Goal: Navigation & Orientation: Find specific page/section

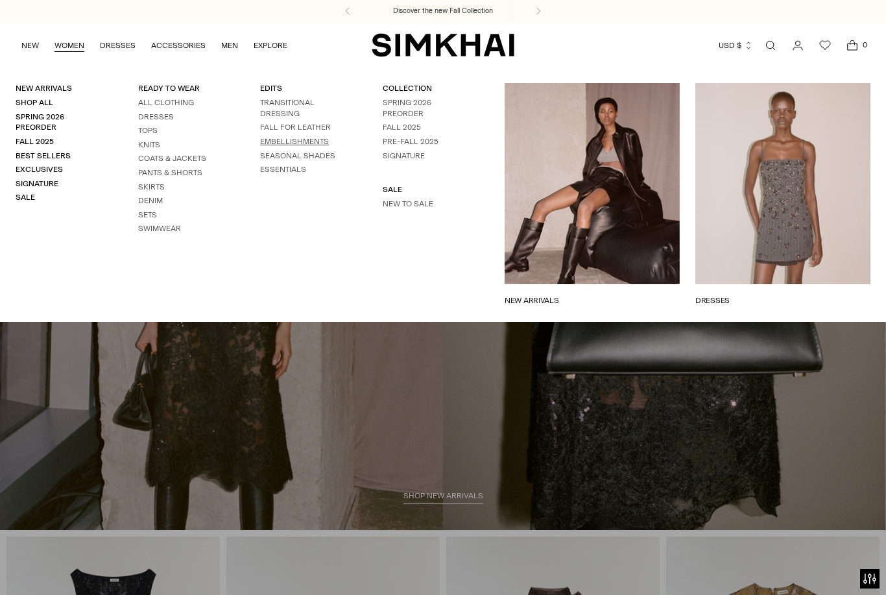
click at [317, 146] on link "EMBELLISHMENTS" at bounding box center [294, 141] width 69 height 9
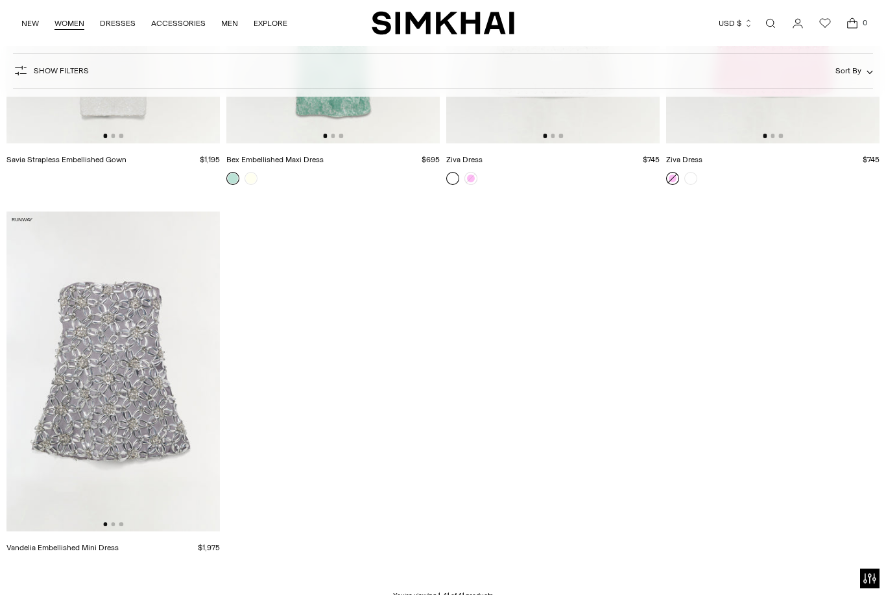
scroll to position [3852, 0]
click at [32, 27] on link "NEW" at bounding box center [30, 23] width 18 height 29
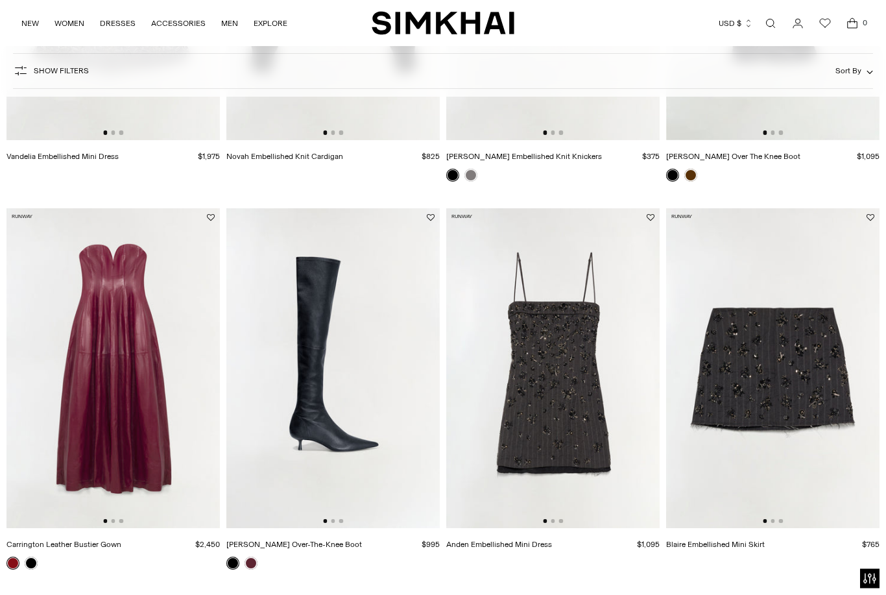
scroll to position [804, 0]
